Goal: Task Accomplishment & Management: Manage account settings

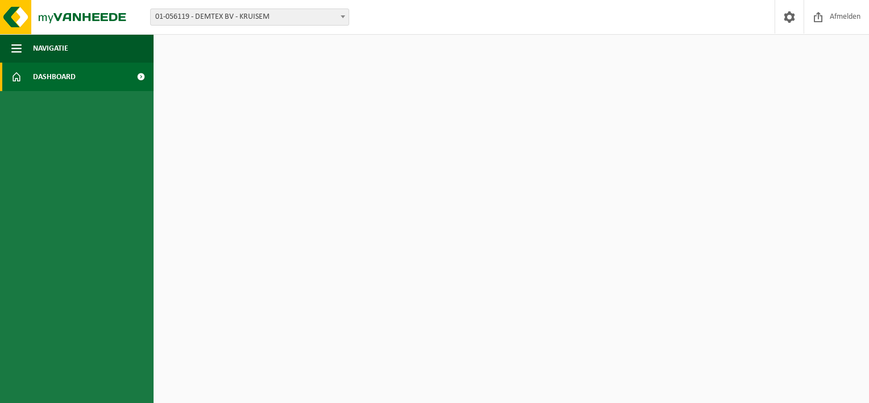
click at [287, 18] on span "01-056119 - DEMTEX BV - KRUISEM" at bounding box center [250, 17] width 198 height 16
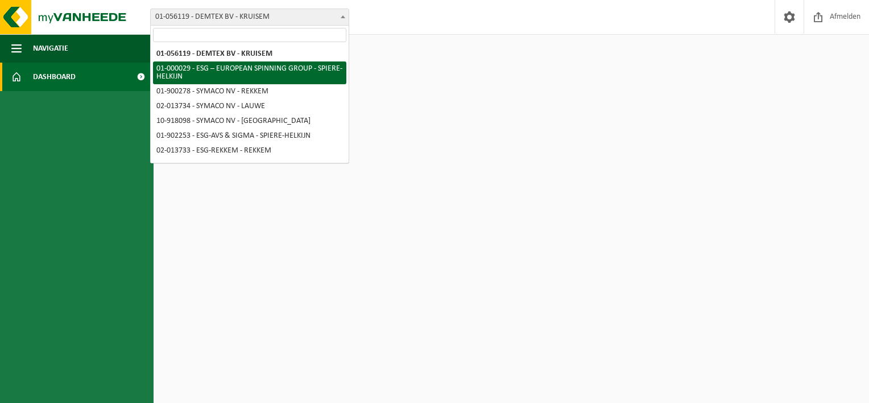
select select "14703"
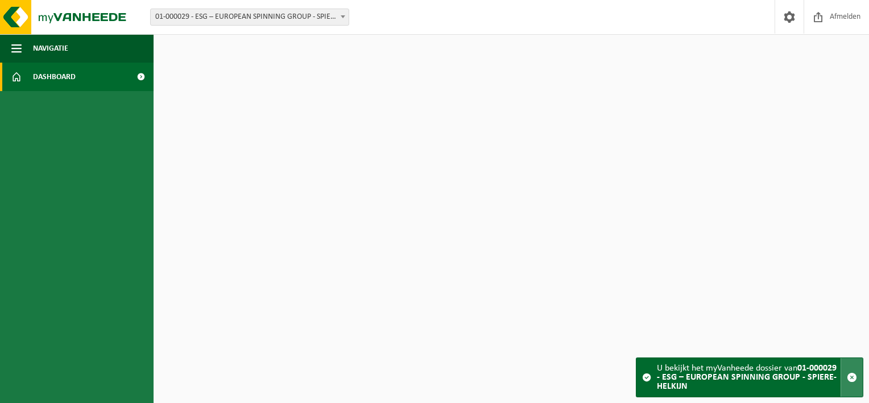
click at [851, 378] on span "button" at bounding box center [852, 377] width 10 height 10
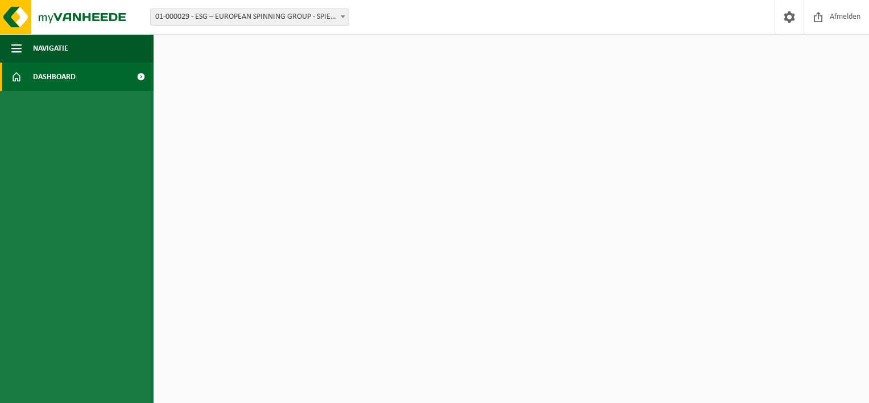
click at [230, 163] on html "Vestiging: 01-056119 - DEMTEX BV - KRUISEM 01-000029 - ESG – EUROPEAN SPINNING …" at bounding box center [434, 201] width 869 height 403
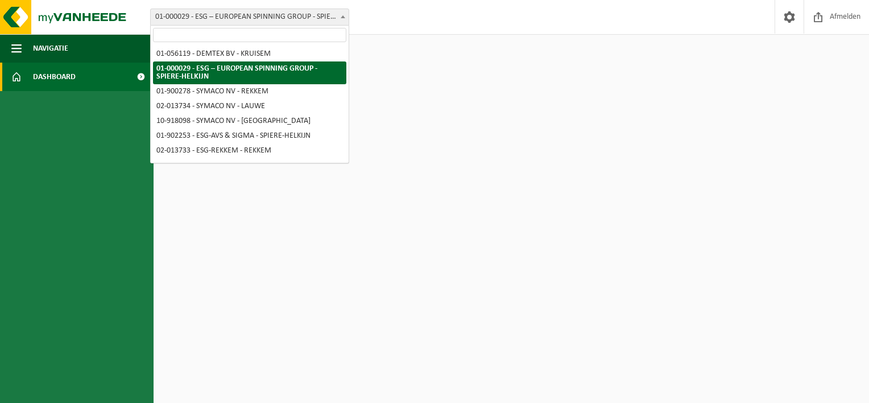
click at [317, 22] on span "01-000029 - ESG – EUROPEAN SPINNING GROUP - SPIERE-HELKIJN" at bounding box center [250, 17] width 198 height 16
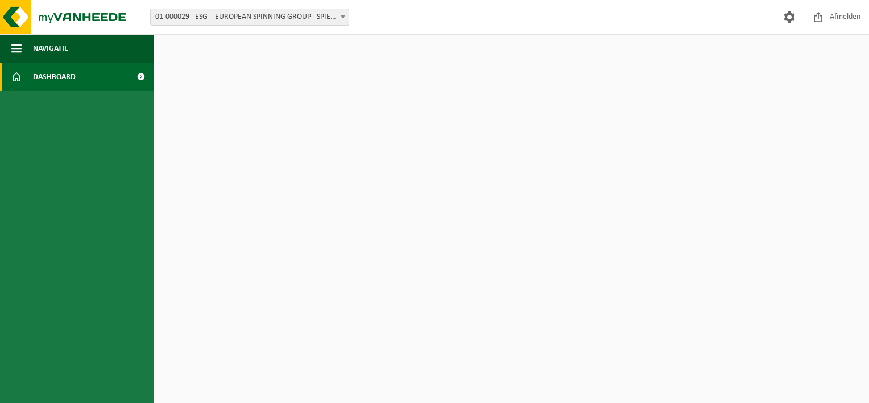
click at [301, 111] on html "Vestiging: 01-056119 - DEMTEX BV - KRUISEM 01-000029 - ESG – EUROPEAN SPINNING …" at bounding box center [434, 201] width 869 height 403
click at [316, 114] on html "Vestiging: 01-056119 - DEMTEX BV - KRUISEM 01-000029 - ESG – EUROPEAN SPINNING …" at bounding box center [434, 201] width 869 height 403
click at [30, 138] on ul "Navigatie Afmelden Dashboard" at bounding box center [77, 218] width 154 height 368
click at [326, 13] on span "01-000029 - ESG – EUROPEAN SPINNING GROUP - SPIERE-HELKIJN" at bounding box center [250, 17] width 198 height 16
click at [437, 116] on html "Vestiging: 01-056119 - DEMTEX BV - KRUISEM 01-000029 - ESG – EUROPEAN SPINNING …" at bounding box center [434, 201] width 869 height 403
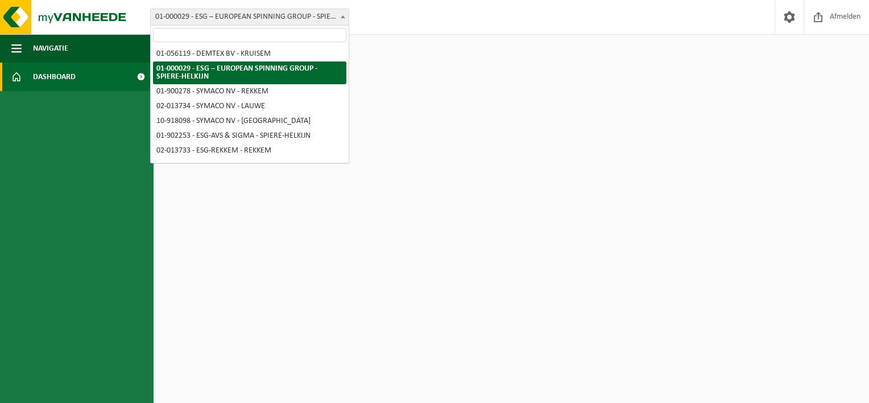
click at [305, 14] on span "01-000029 - ESG – EUROPEAN SPINNING GROUP - SPIERE-HELKIJN" at bounding box center [250, 17] width 198 height 16
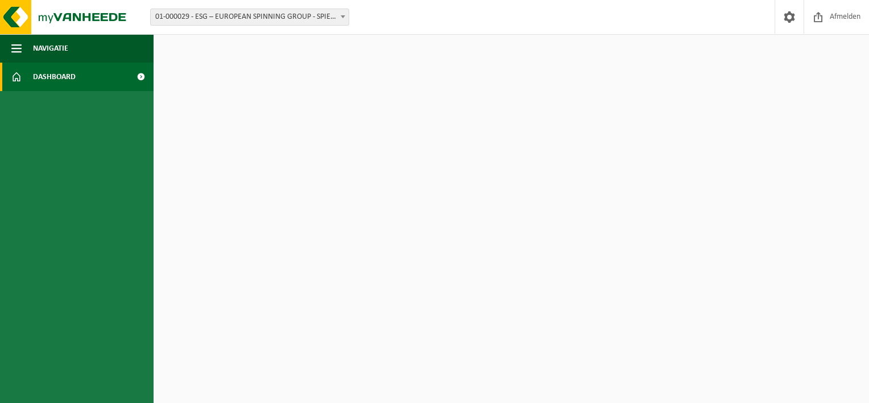
click at [246, 162] on html "Vestiging: 01-056119 - DEMTEX BV - KRUISEM 01-000029 - ESG – EUROPEAN SPINNING …" at bounding box center [434, 201] width 869 height 403
click at [43, 81] on span "Dashboard" at bounding box center [54, 77] width 43 height 28
click at [326, 17] on span "01-000029 - ESG – EUROPEAN SPINNING GROUP - SPIERE-HELKIJN" at bounding box center [250, 17] width 198 height 16
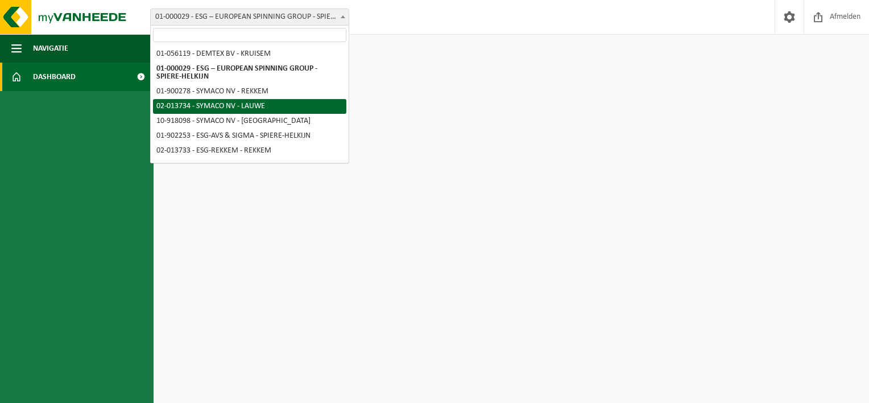
click at [562, 106] on html "Vestiging: 01-056119 - DEMTEX BV - KRUISEM 01-000029 - ESG – EUROPEAN SPINNING …" at bounding box center [434, 201] width 869 height 403
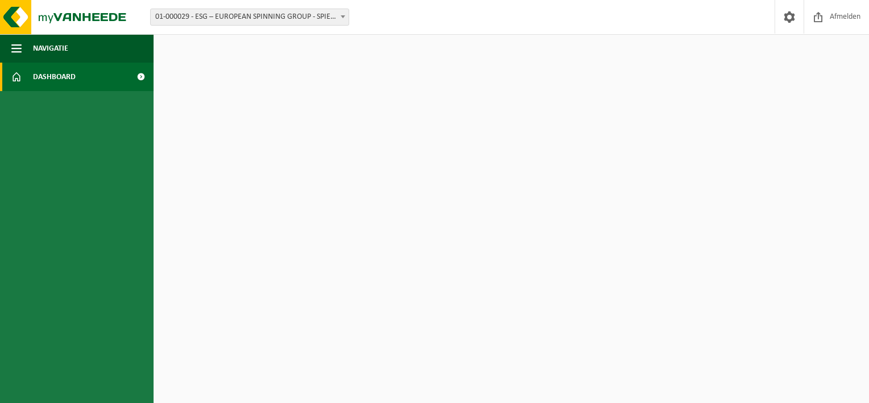
click at [441, 80] on html "Vestiging: 01-056119 - DEMTEX BV - KRUISEM 01-000029 - ESG – EUROPEAN SPINNING …" at bounding box center [434, 201] width 869 height 403
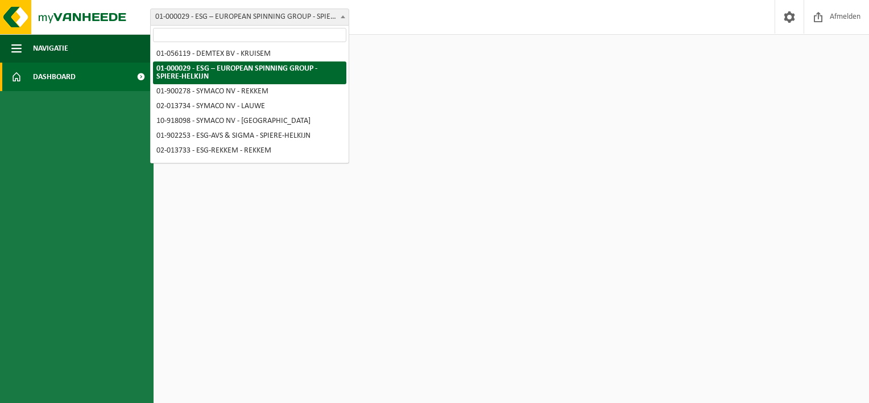
click at [293, 13] on span "01-000029 - ESG – EUROPEAN SPINNING GROUP - SPIERE-HELKIJN" at bounding box center [250, 17] width 198 height 16
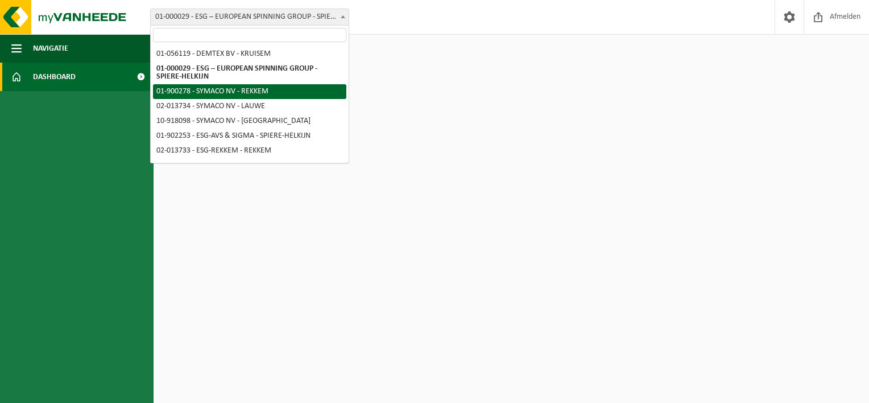
select select "14705"
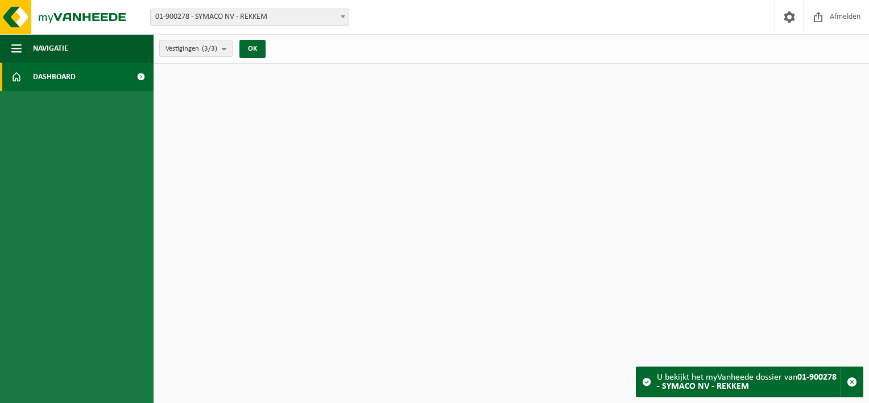
click at [291, 18] on span "01-900278 - SYMACO NV - REKKEM" at bounding box center [250, 17] width 198 height 16
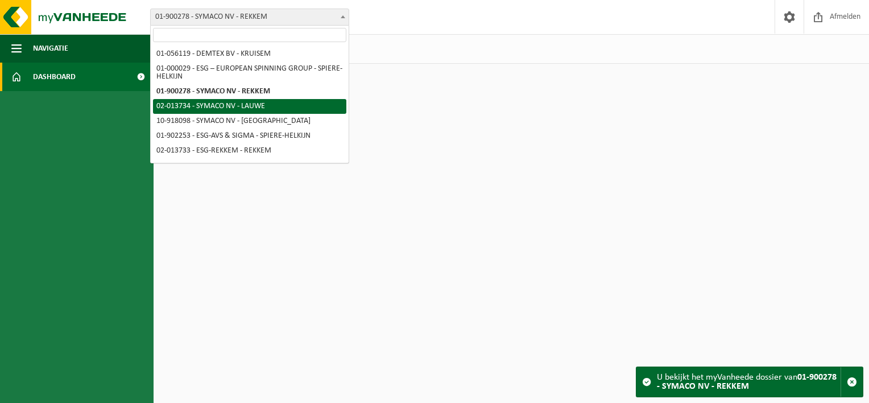
select select "14710"
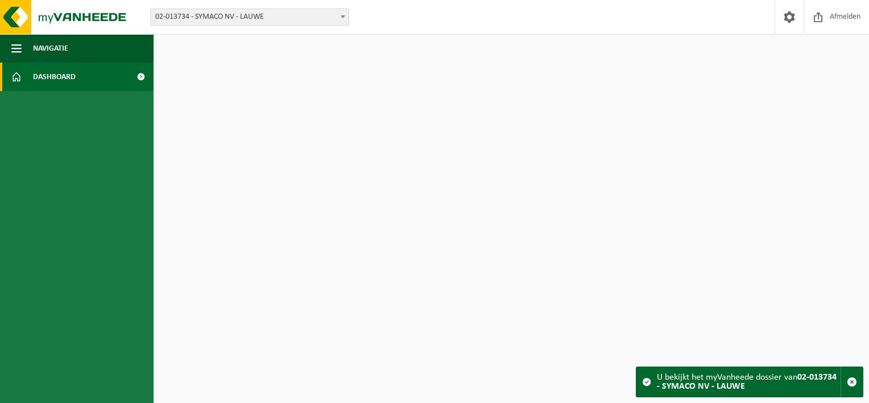
click at [268, 14] on span "02-013734 - SYMACO NV - LAUWE" at bounding box center [250, 17] width 198 height 16
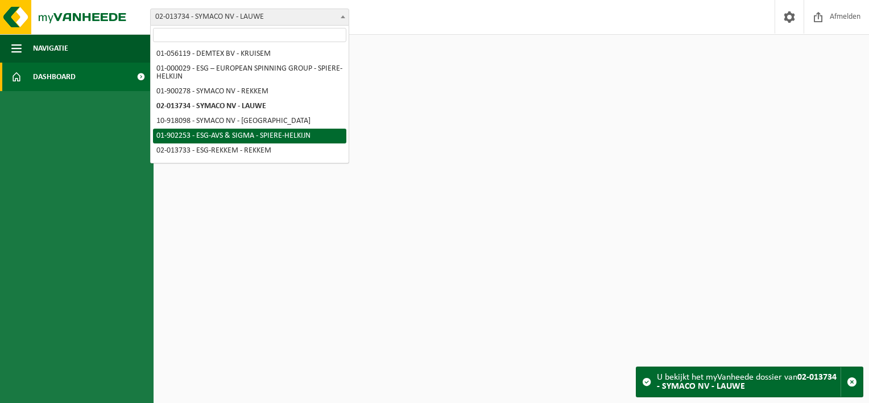
select select "14706"
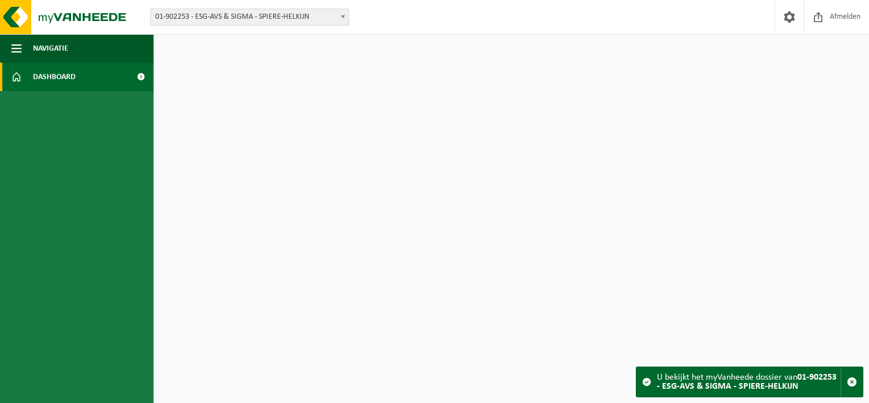
click at [266, 13] on span "01-902253 - ESG-AVS & SIGMA - SPIERE-HELKIJN" at bounding box center [250, 17] width 198 height 16
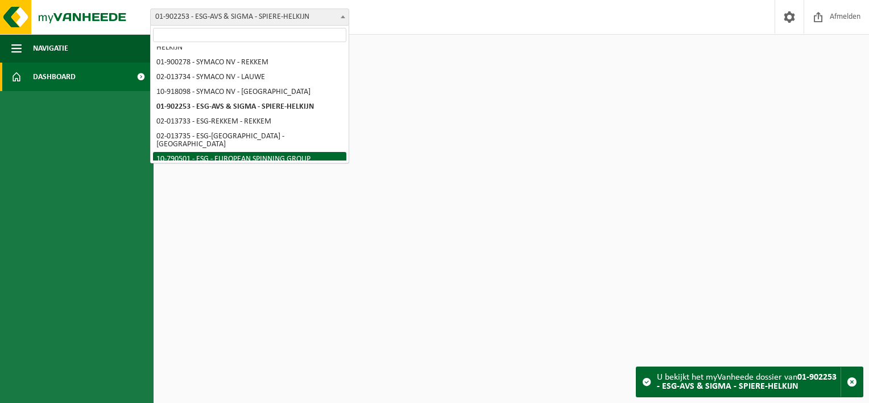
scroll to position [42, 0]
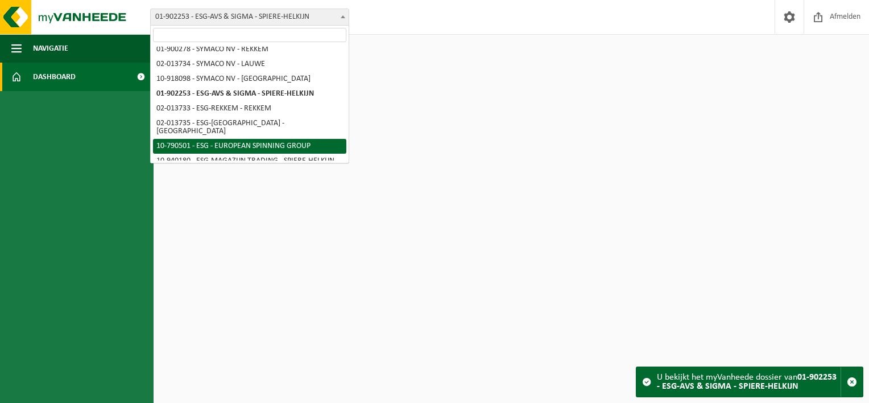
select select "29962"
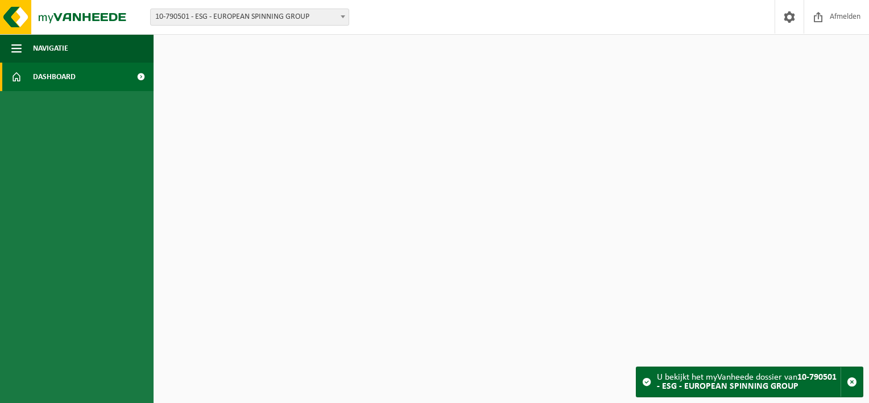
click at [241, 20] on span "10-790501 - ESG - EUROPEAN SPINNING GROUP" at bounding box center [250, 17] width 198 height 16
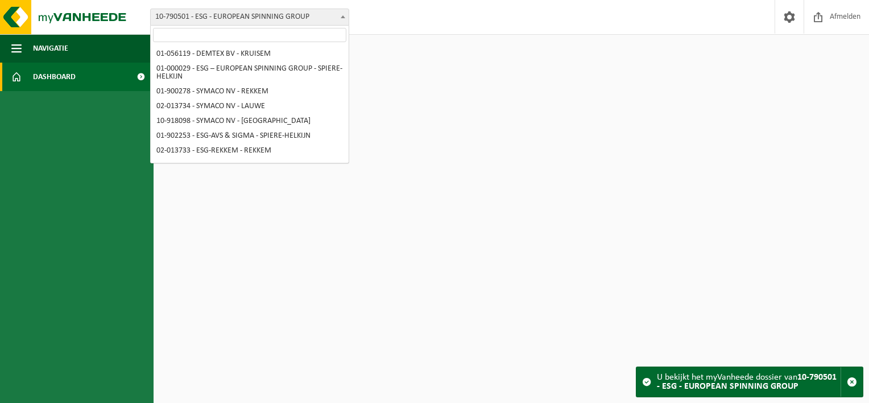
scroll to position [42, 0]
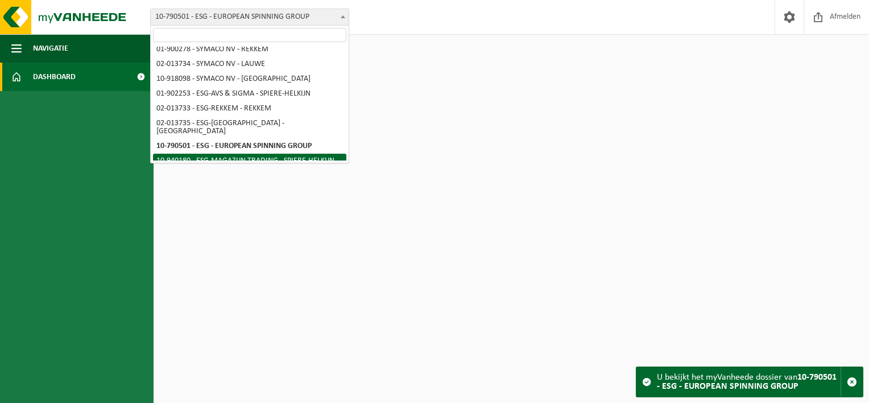
select select "138749"
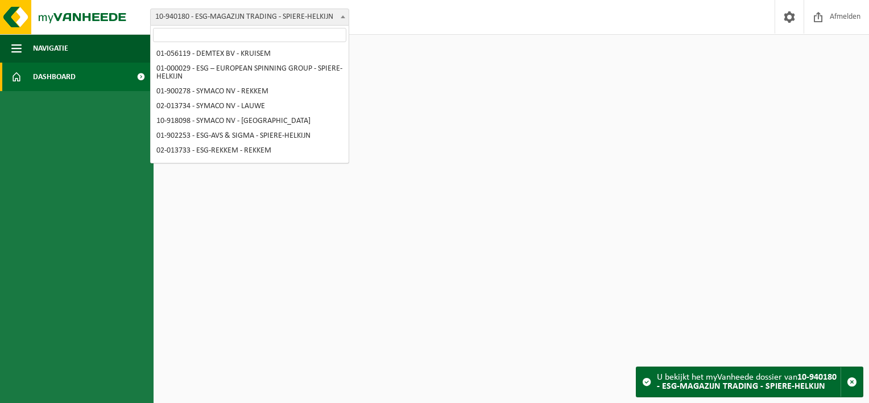
click at [291, 17] on span "10-940180 - ESG-MAGAZIJN TRADING - SPIERE-HELKIJN" at bounding box center [250, 17] width 198 height 16
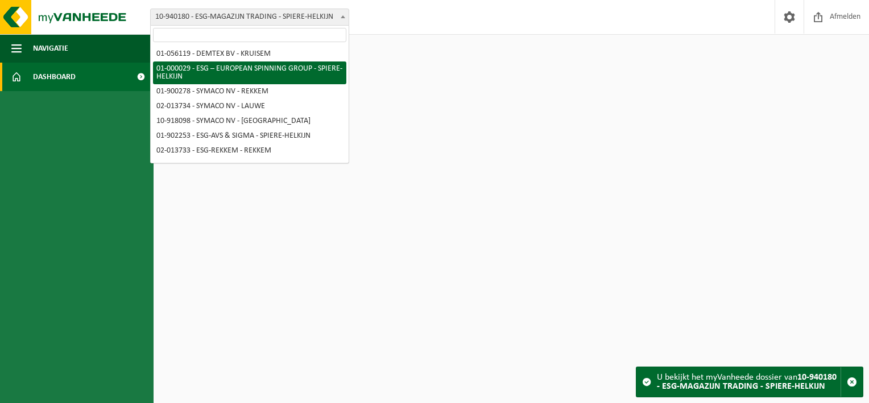
select select "14703"
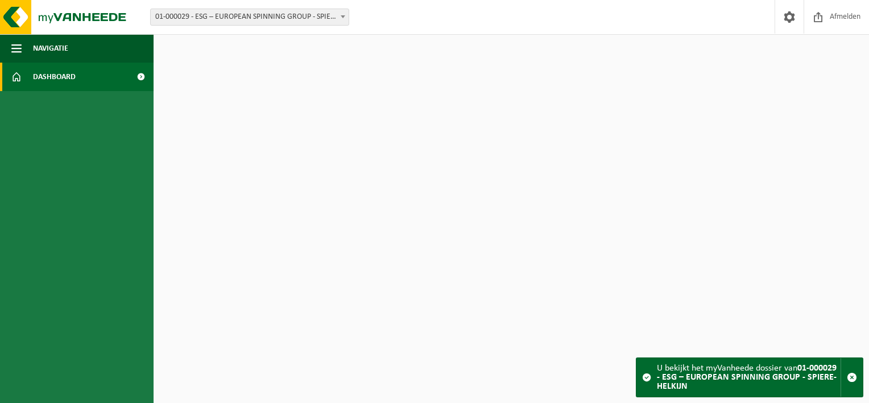
click at [397, 133] on html "Vestiging: 01-056119 - DEMTEX BV - KRUISEM 01-000029 - ESG – EUROPEAN SPINNING …" at bounding box center [434, 201] width 869 height 403
click at [701, 362] on div "U bekijkt het myVanheede dossier van 01-000029 - ESG – EUROPEAN SPINNING GROUP …" at bounding box center [749, 377] width 184 height 39
click at [644, 380] on span at bounding box center [646, 376] width 9 height 9
click at [705, 271] on html "Vestiging: 01-056119 - DEMTEX BV - KRUISEM 01-000029 - ESG – EUROPEAN SPINNING …" at bounding box center [434, 201] width 869 height 403
click at [787, 15] on span at bounding box center [789, 17] width 17 height 34
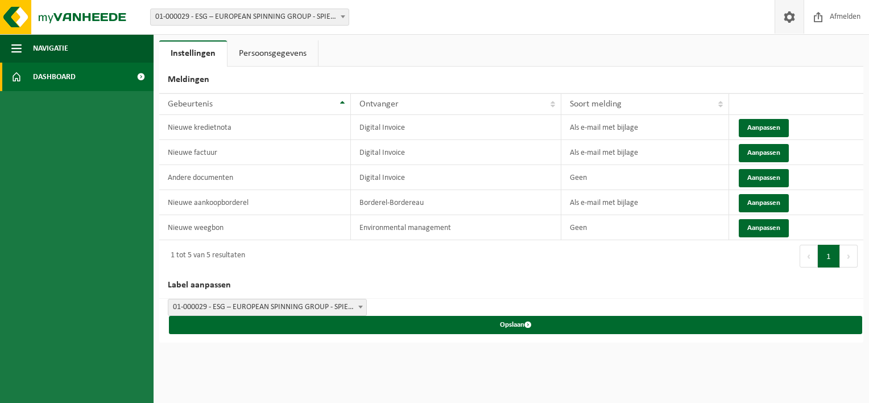
click at [39, 82] on span "Dashboard" at bounding box center [54, 77] width 43 height 28
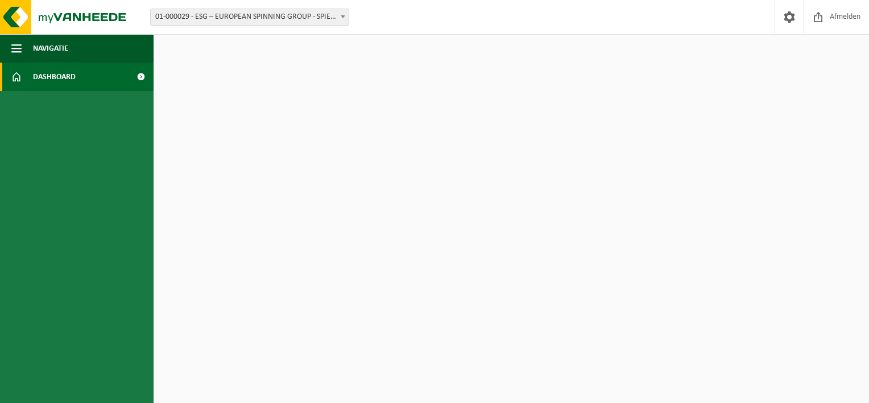
click at [40, 81] on span "Dashboard" at bounding box center [54, 77] width 43 height 28
click at [45, 50] on span "Navigatie" at bounding box center [50, 48] width 35 height 28
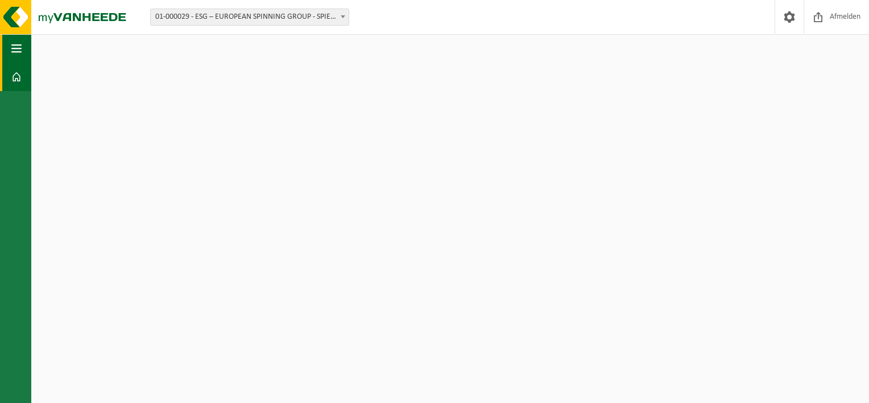
click at [30, 49] on button "Navigatie" at bounding box center [15, 48] width 31 height 28
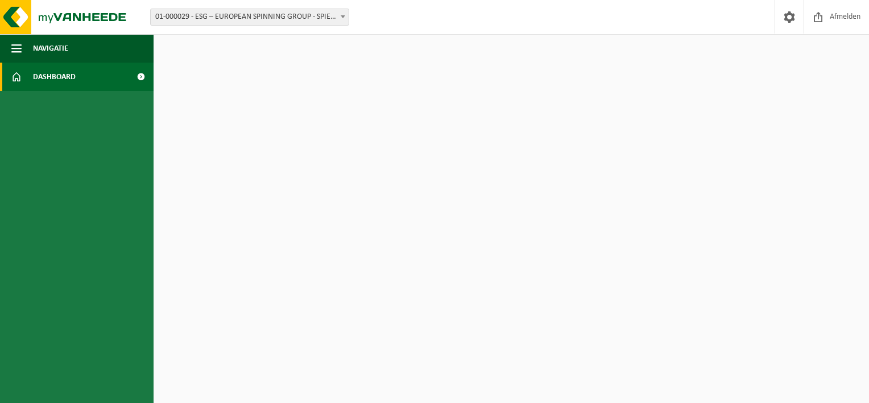
click at [82, 75] on link "Dashboard" at bounding box center [77, 77] width 154 height 28
click at [785, 19] on span at bounding box center [789, 17] width 17 height 34
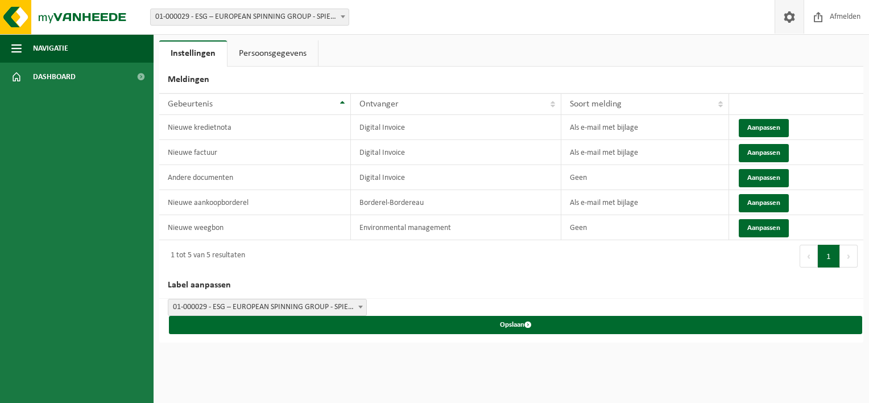
click at [255, 52] on link "Persoonsgegevens" at bounding box center [272, 53] width 90 height 26
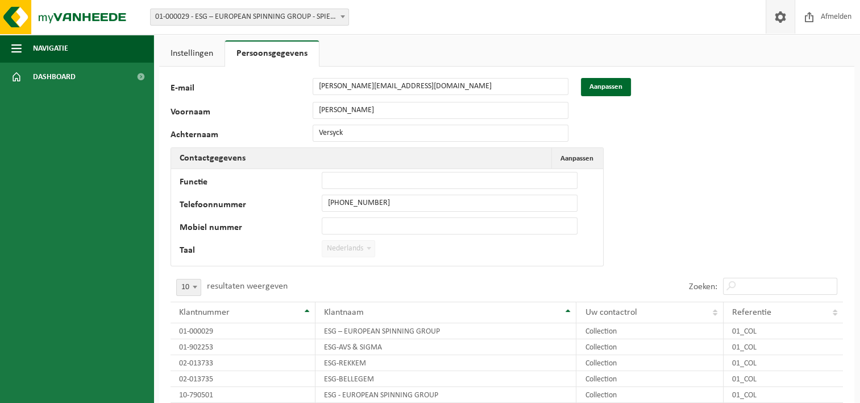
click at [190, 45] on link "Instellingen" at bounding box center [191, 53] width 65 height 26
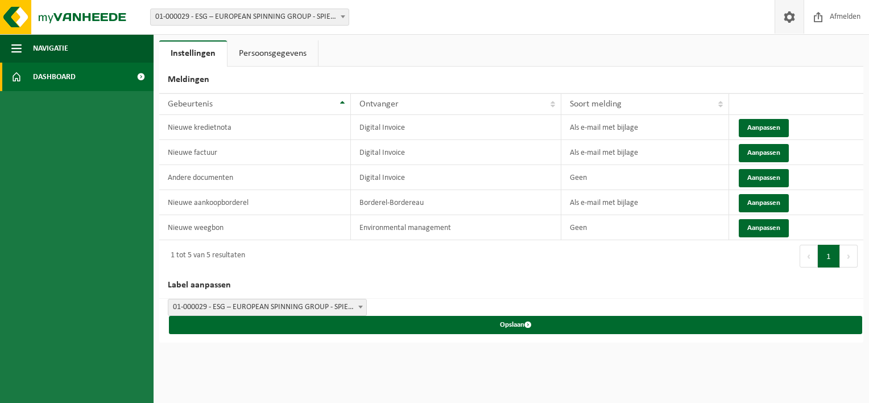
click at [71, 75] on span "Dashboard" at bounding box center [54, 77] width 43 height 28
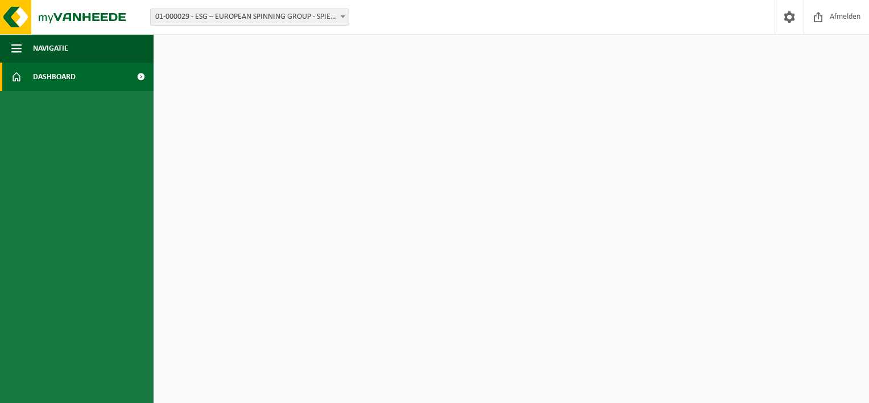
click at [229, 27] on div "Vestiging: 01-056119 - DEMTEX BV - KRUISEM 01-000029 - ESG – EUROPEAN SPINNING …" at bounding box center [434, 17] width 869 height 35
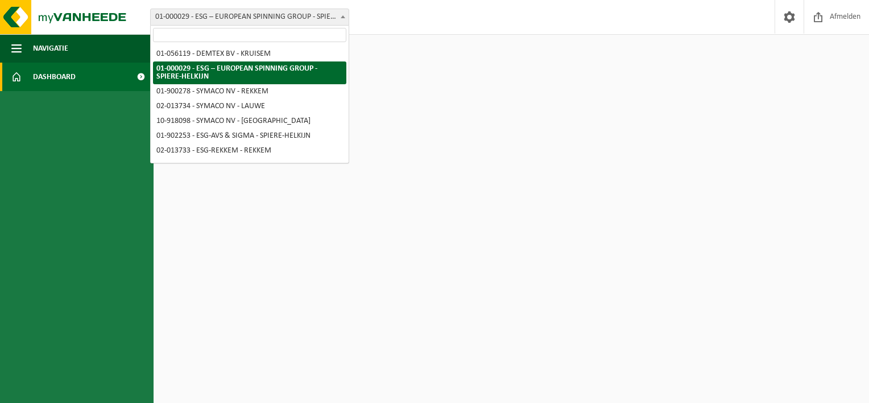
click at [291, 25] on body "Vestiging: 01-056119 - DEMTEX BV - KRUISEM 01-000029 - ESG – EUROPEAN SPINNING …" at bounding box center [434, 17] width 869 height 35
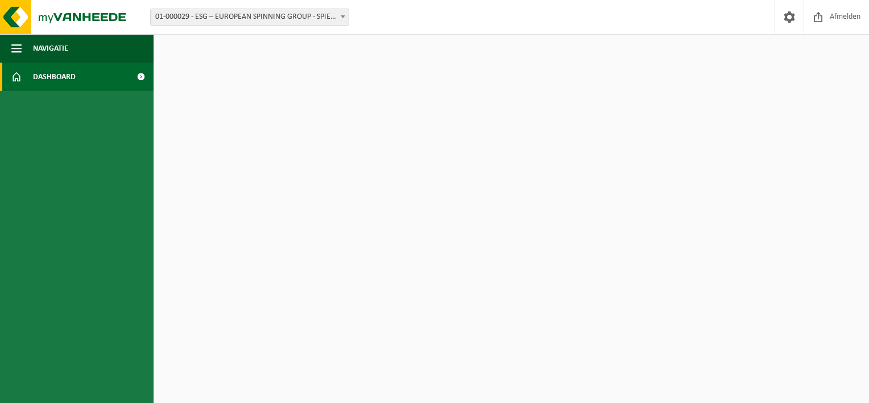
click at [37, 80] on span "Dashboard" at bounding box center [54, 77] width 43 height 28
click at [265, 84] on html "Vestiging: 01-056119 - DEMTEX BV - KRUISEM 01-000029 - ESG – EUROPEAN SPINNING …" at bounding box center [434, 201] width 869 height 403
click at [22, 13] on img at bounding box center [68, 17] width 136 height 34
click at [714, 51] on html "Vestiging: 01-056119 - DEMTEX BV - KRUISEM 01-000029 - ESG – EUROPEAN SPINNING …" at bounding box center [434, 201] width 869 height 403
click at [308, 19] on span "01-000029 - ESG – EUROPEAN SPINNING GROUP - SPIERE-HELKIJN" at bounding box center [250, 17] width 198 height 16
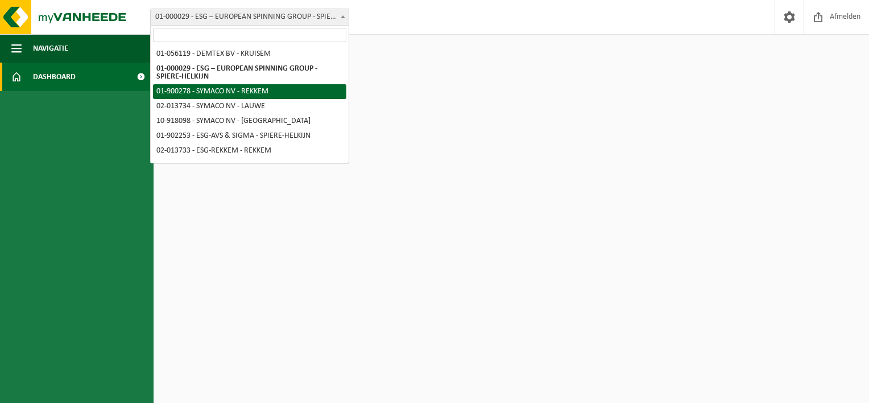
select select "14705"
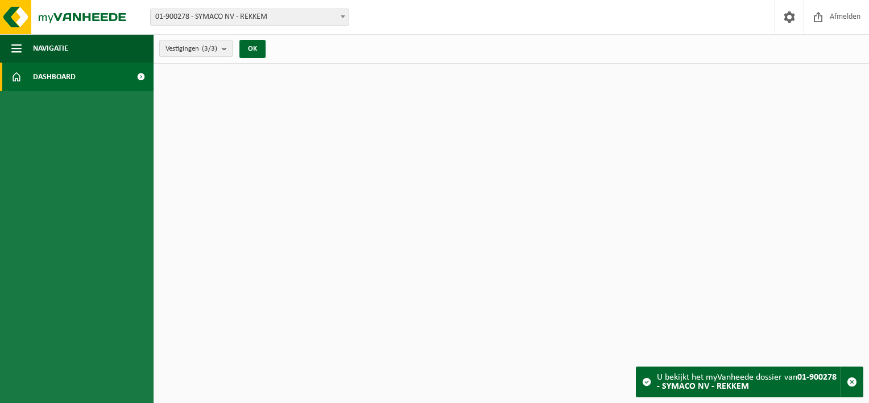
click at [229, 48] on b "submit" at bounding box center [227, 48] width 10 height 16
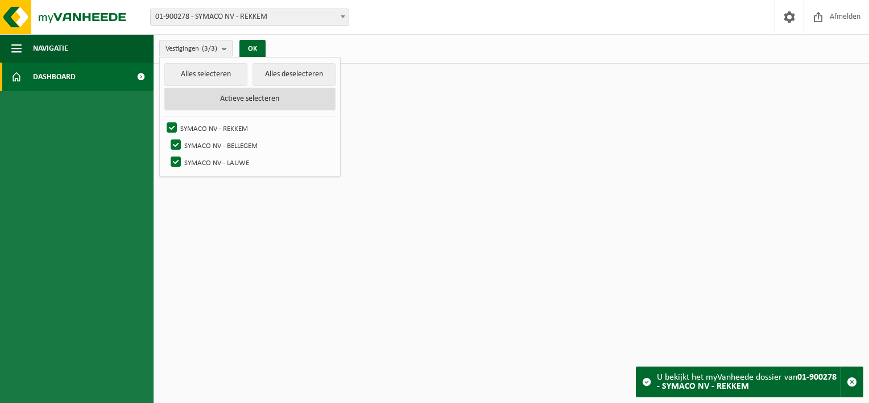
click at [255, 102] on button "Actieve selecteren" at bounding box center [249, 99] width 171 height 23
click at [449, 102] on html "Vestiging: 01-056119 - DEMTEX BV - KRUISEM 01-000029 - ESG – EUROPEAN SPINNING …" at bounding box center [434, 201] width 869 height 403
click at [791, 57] on div "Vestigingen (3/3) Alles selecteren Alles deselecteren Actieve selecteren SYMACO…" at bounding box center [511, 49] width 715 height 30
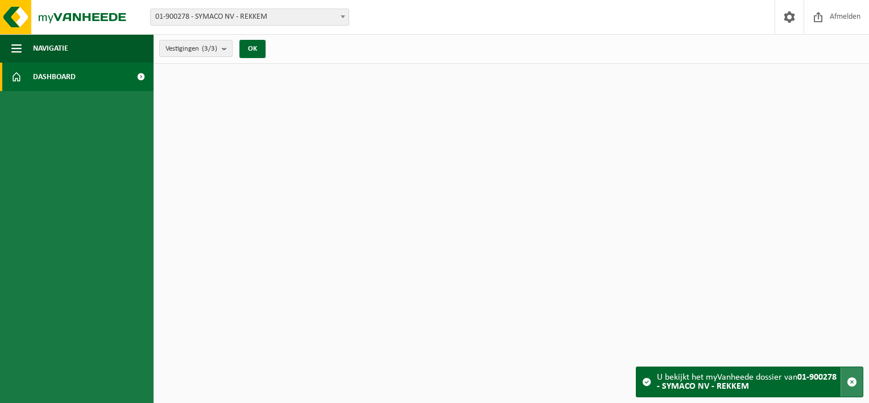
click at [851, 384] on span "button" at bounding box center [852, 381] width 10 height 10
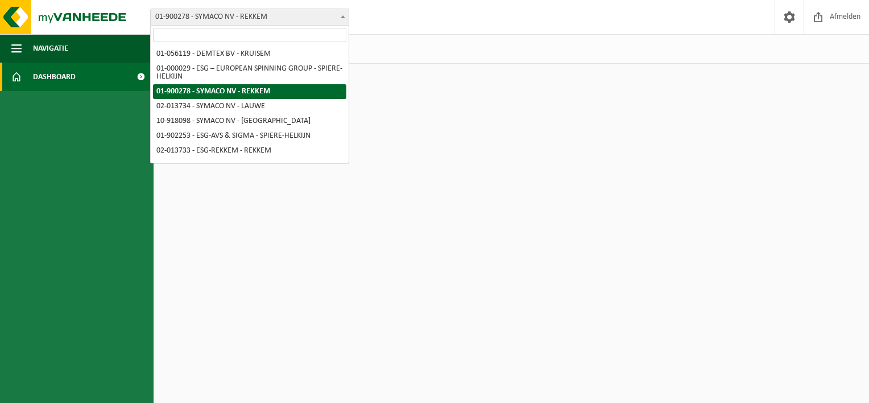
click at [337, 9] on span "01-900278 - SYMACO NV - REKKEM" at bounding box center [249, 17] width 199 height 17
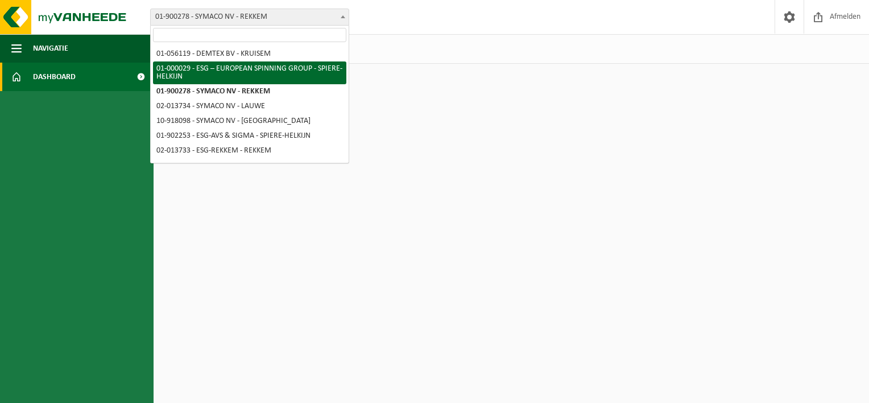
select select "14703"
